Goal: Navigation & Orientation: Find specific page/section

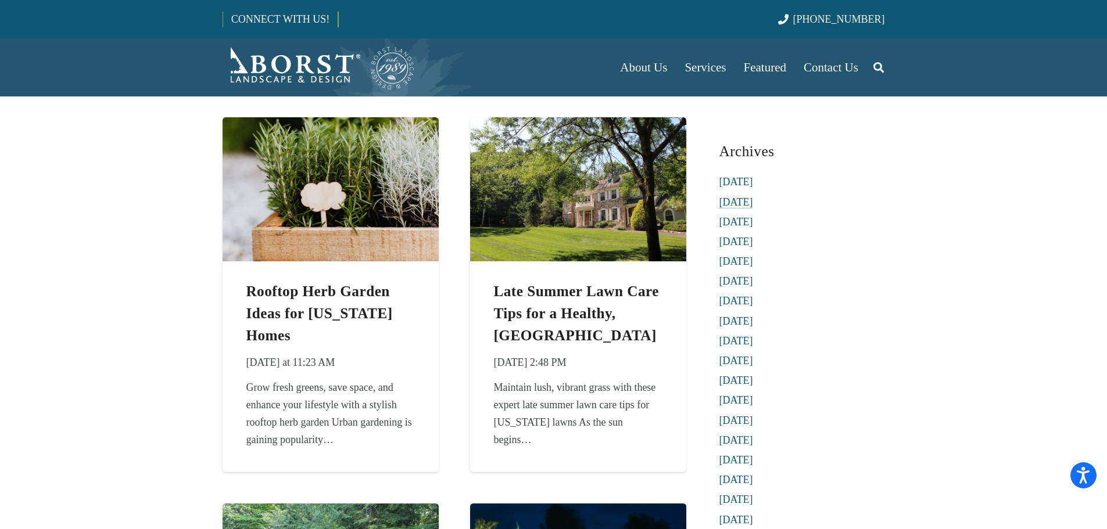
click at [738, 198] on link "[DATE]" at bounding box center [736, 202] width 34 height 12
